Goal: Navigation & Orientation: Go to known website

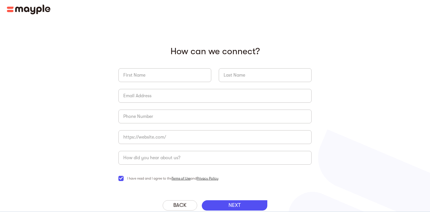
click at [37, 7] on img at bounding box center [29, 10] width 44 height 10
click at [37, 10] on img at bounding box center [29, 10] width 44 height 10
